Goal: Task Accomplishment & Management: Use online tool/utility

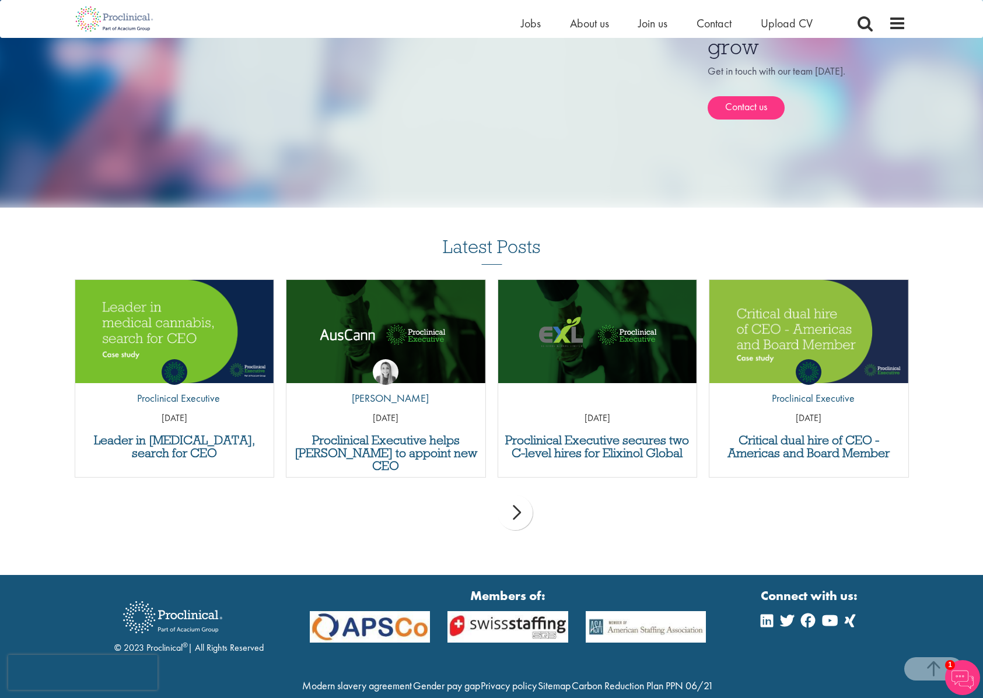
scroll to position [738, 0]
click at [613, 434] on h3 "Proclinical Executive secures two C-level hires for Elixinol Global" at bounding box center [597, 447] width 187 height 26
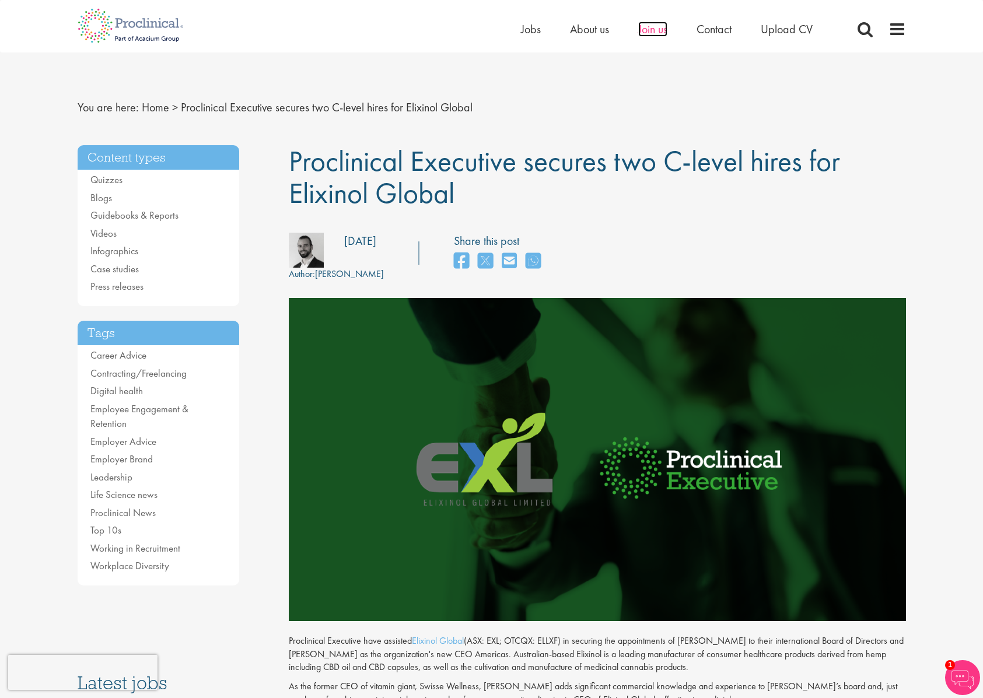
click at [649, 34] on span "Join us" at bounding box center [652, 29] width 29 height 15
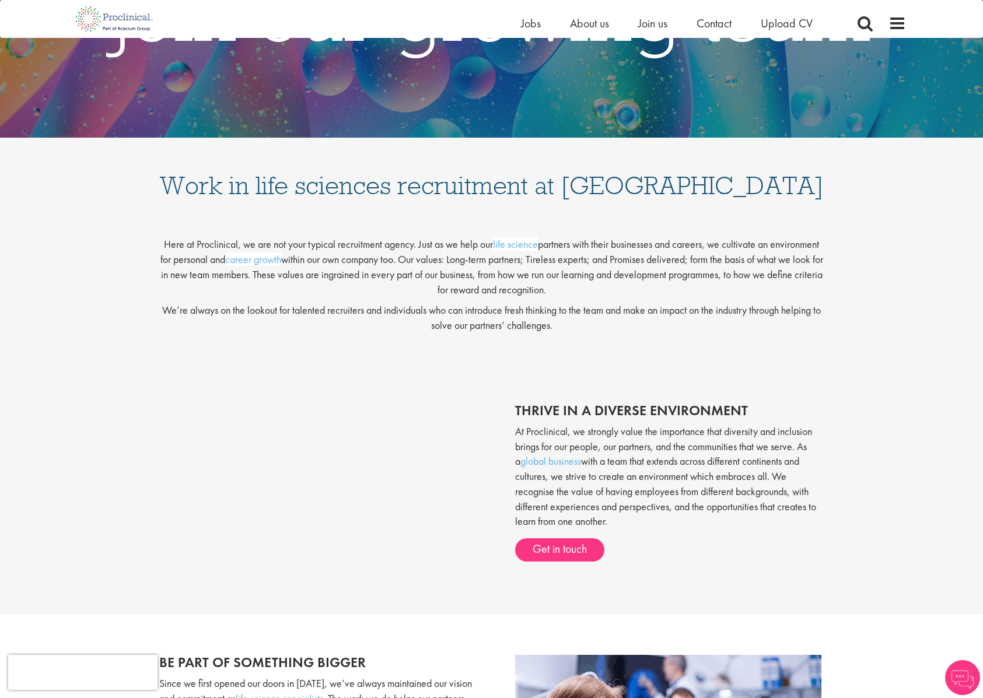
scroll to position [159, 0]
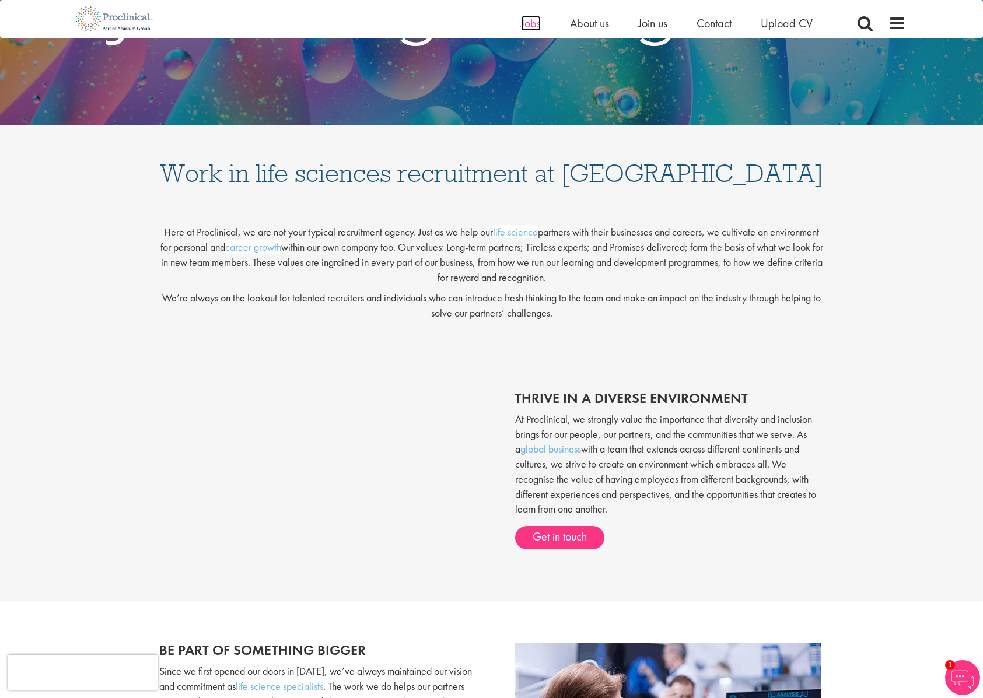
click at [535, 24] on span "Jobs" at bounding box center [531, 23] width 20 height 15
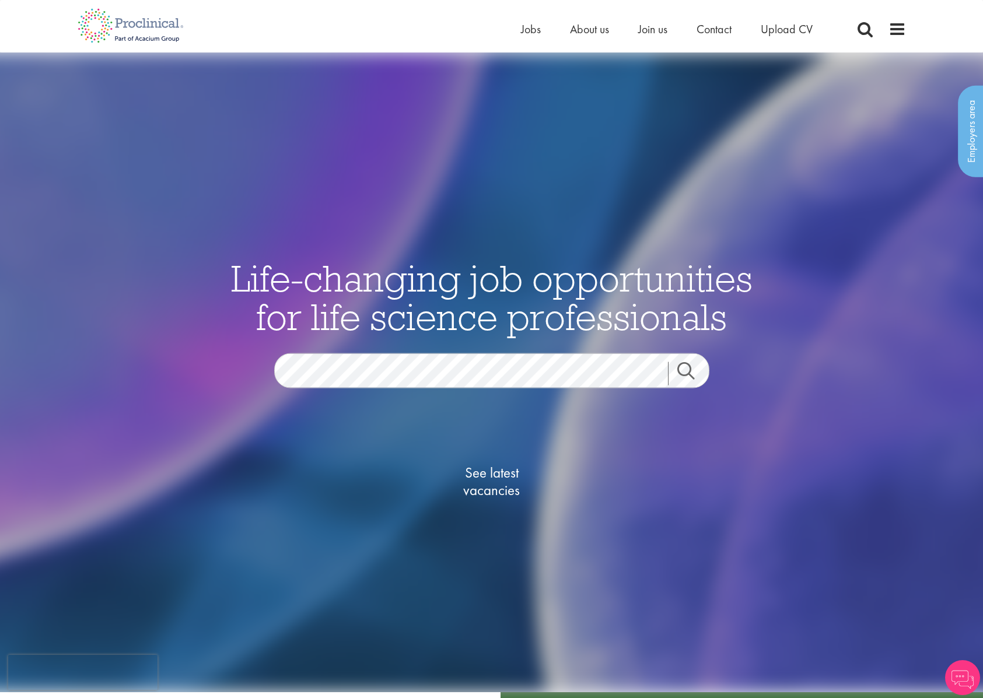
click at [682, 374] on link "Search" at bounding box center [693, 373] width 50 height 23
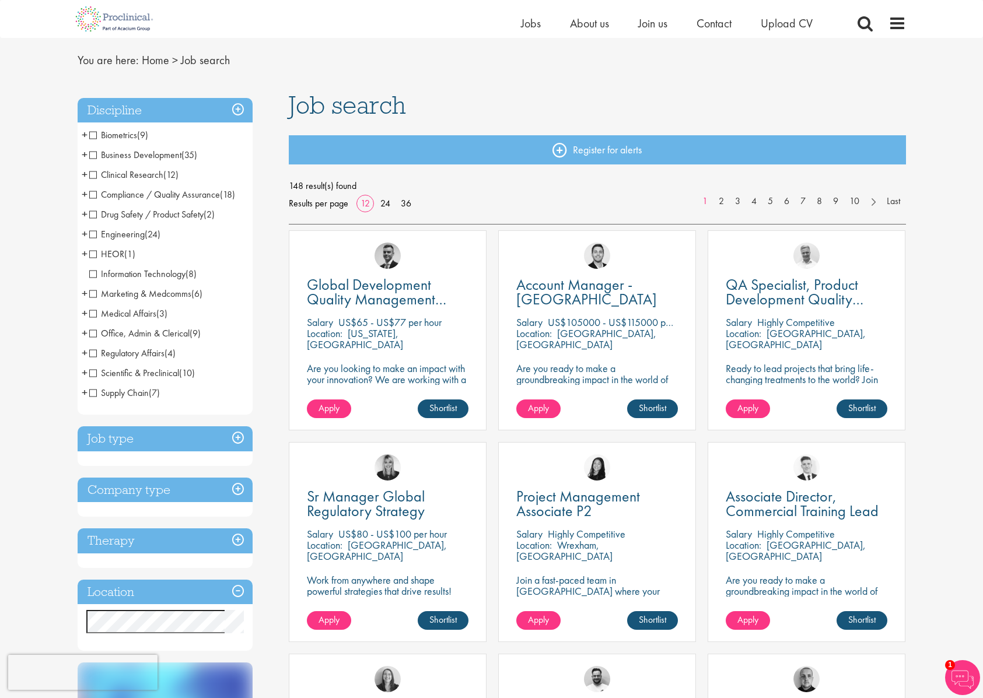
scroll to position [78, 0]
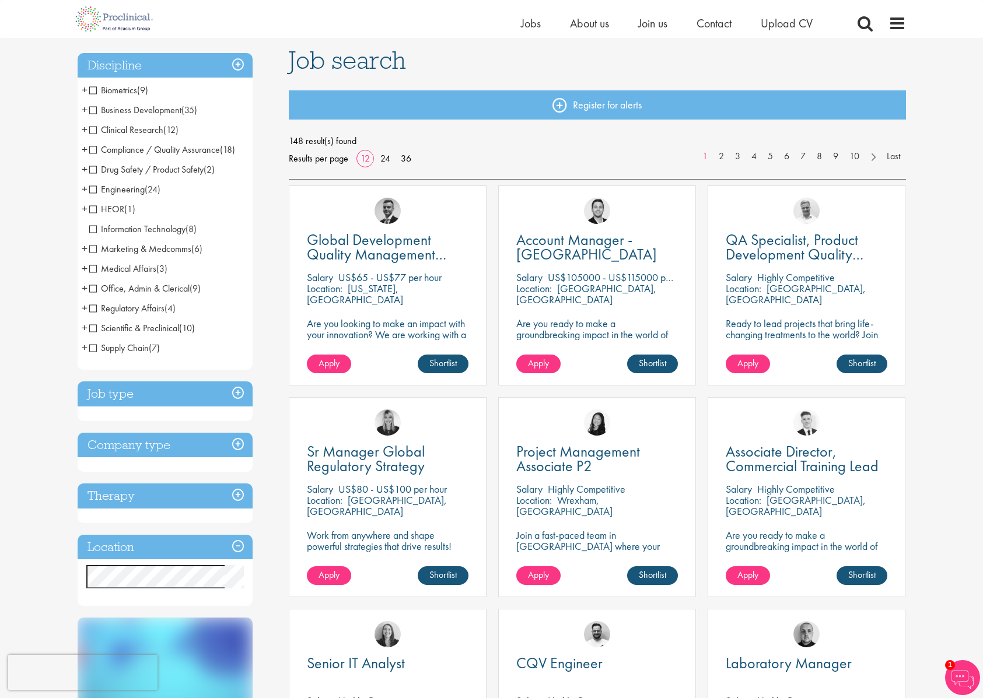
click at [213, 548] on h3 "Location" at bounding box center [165, 547] width 175 height 25
click at [241, 546] on h3 "Location" at bounding box center [165, 547] width 175 height 25
click at [213, 594] on div "Location Specified location Miles" at bounding box center [165, 571] width 175 height 72
